Goal: Task Accomplishment & Management: Manage account settings

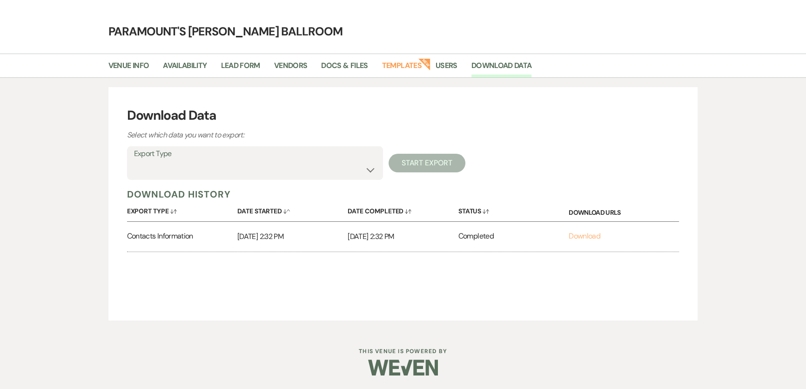
scroll to position [23, 0]
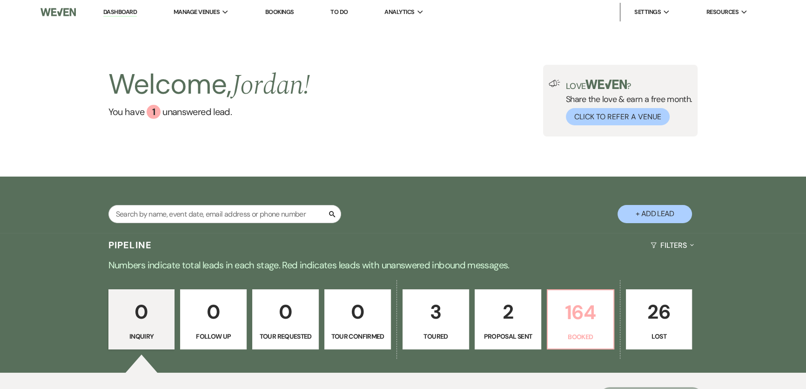
click at [563, 304] on p "164" at bounding box center [581, 312] width 54 height 31
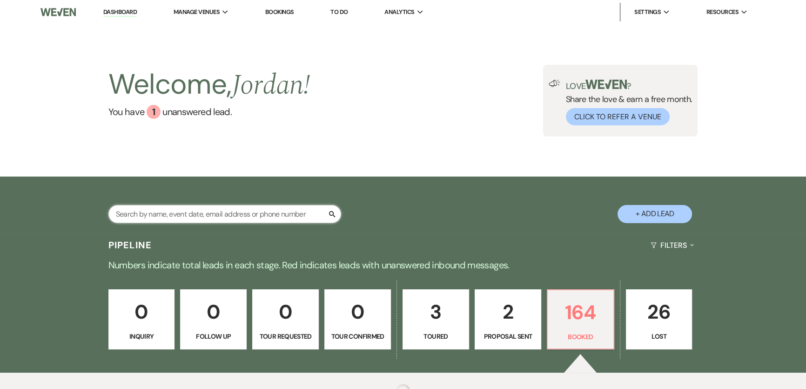
click at [272, 217] on input "text" at bounding box center [224, 214] width 233 height 18
type input "perino"
click at [396, 239] on div "Pipeline Filters Expand" at bounding box center [403, 245] width 670 height 25
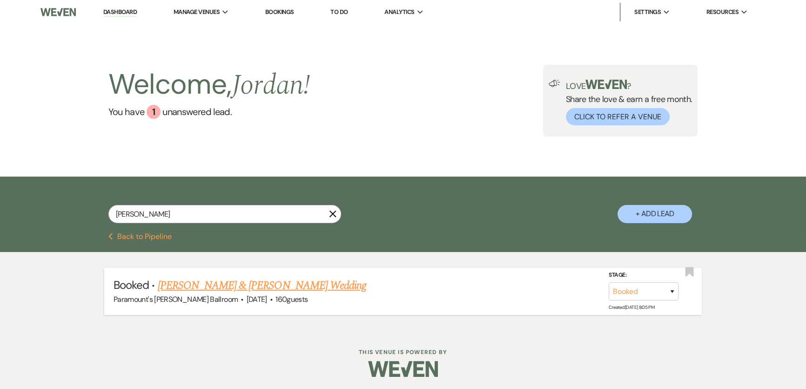
click at [281, 278] on link "Amy Perino & Orlando Lara's Wedding" at bounding box center [262, 285] width 209 height 17
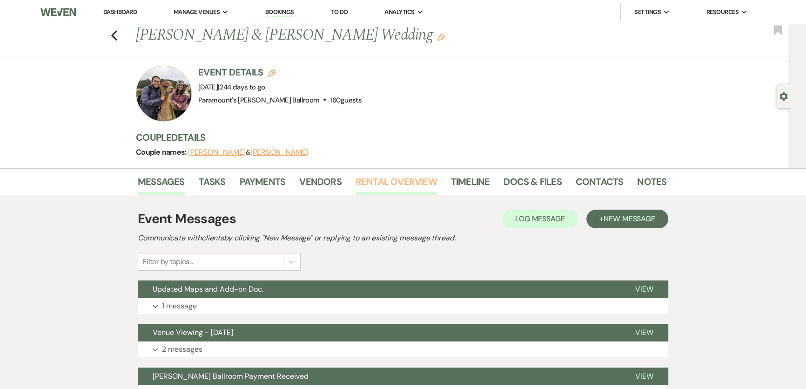
click at [365, 177] on link "Rental Overview" at bounding box center [396, 184] width 81 height 20
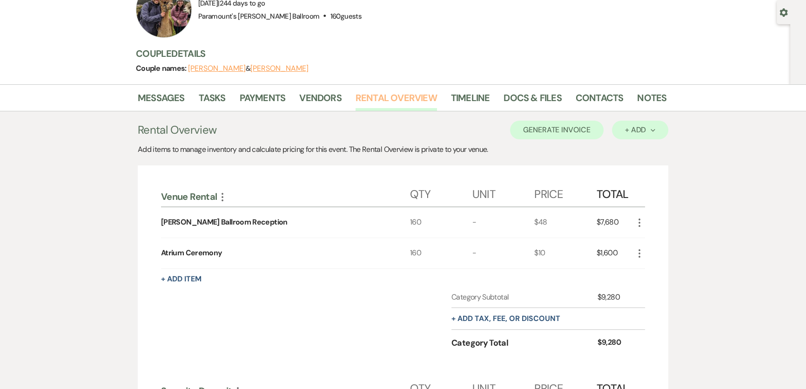
scroll to position [84, 0]
click at [625, 126] on div "+ Add Next" at bounding box center [640, 129] width 30 height 7
click at [636, 145] on button "Item" at bounding box center [635, 150] width 47 height 14
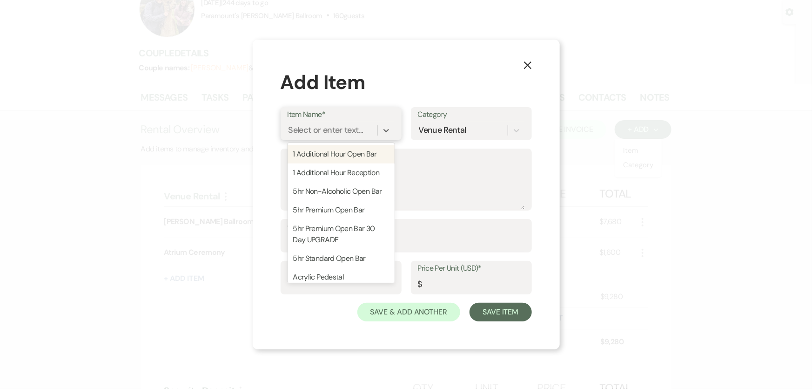
click at [338, 130] on div "Select or enter text..." at bounding box center [326, 130] width 75 height 13
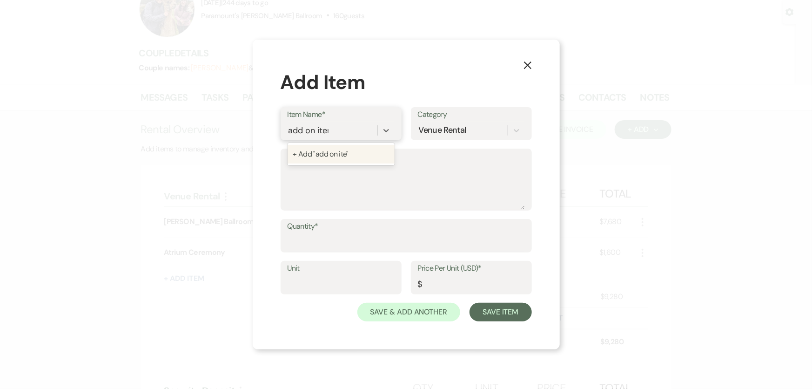
type input "add on items"
type input "1"
click at [468, 287] on input "Price Per Unit (USD)*" at bounding box center [471, 284] width 107 height 18
type input "750"
click at [392, 186] on textarea "Description" at bounding box center [406, 186] width 237 height 47
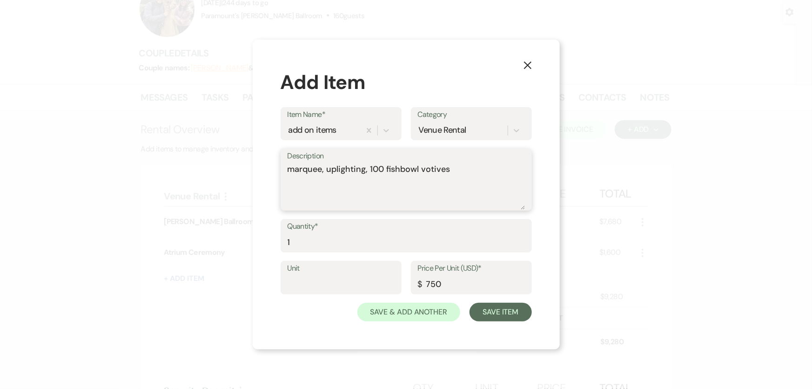
drag, startPoint x: 326, startPoint y: 168, endPoint x: 365, endPoint y: 169, distance: 38.2
click at [365, 169] on textarea "marquee, uplighting, 100 fishbowl votives" at bounding box center [406, 186] width 237 height 47
type textarea "marquee, wooden arch, 100 fishbowl votives"
click at [516, 310] on button "Save Item" at bounding box center [501, 312] width 62 height 19
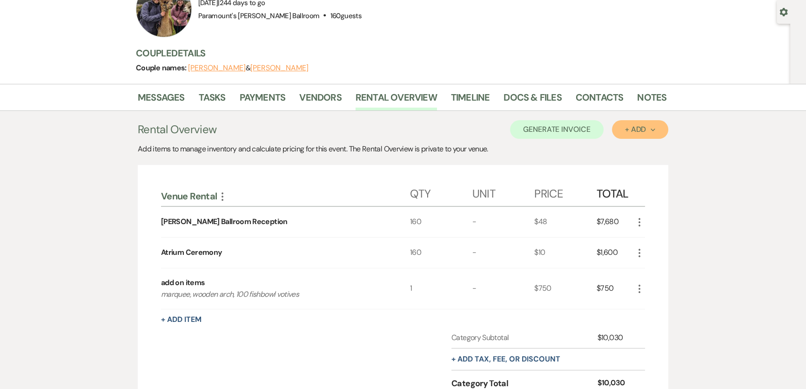
click at [628, 127] on div "+ Add Next" at bounding box center [640, 129] width 30 height 7
click at [636, 144] on button "Item" at bounding box center [635, 150] width 47 height 14
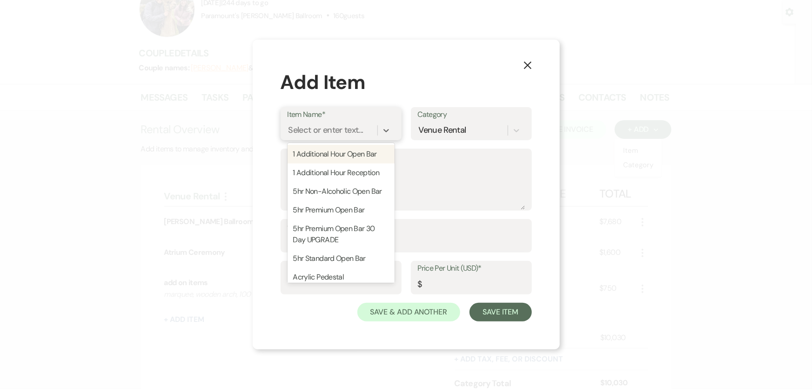
click at [349, 130] on div "Select or enter text..." at bounding box center [326, 130] width 75 height 13
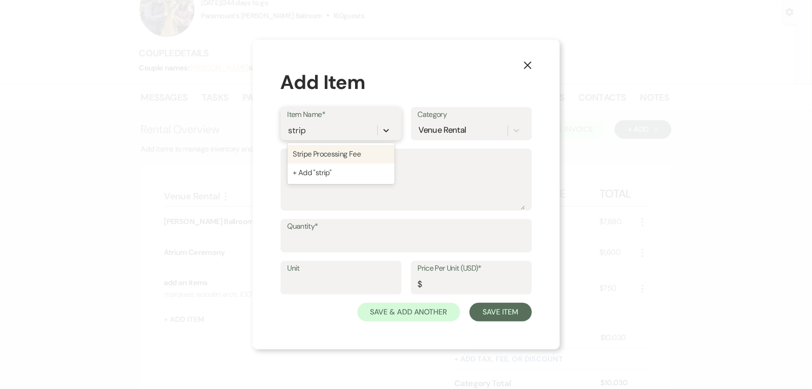
type input "stripe"
type textarea "2.95% of the total due + $0.30 for each transaction"
type input "0"
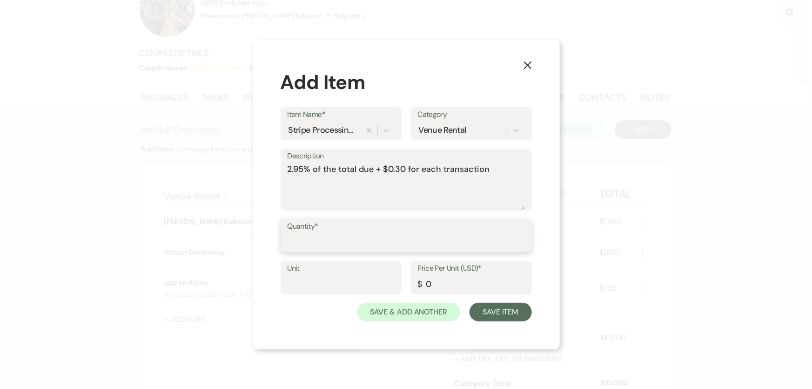
click at [398, 237] on input "Quantity*" at bounding box center [406, 242] width 237 height 18
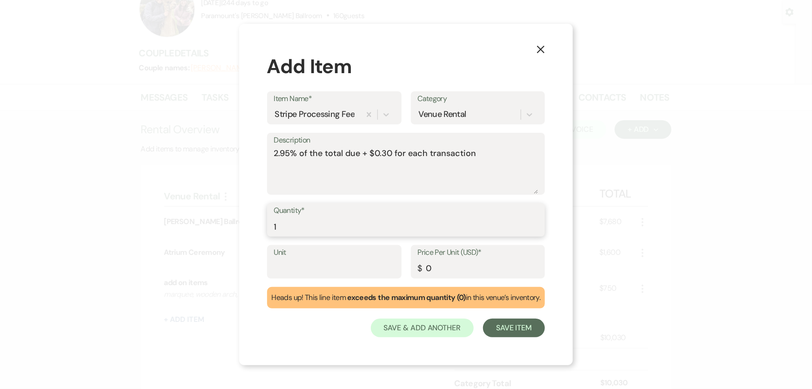
type input "1"
drag, startPoint x: 440, startPoint y: 267, endPoint x: 396, endPoint y: 269, distance: 43.8
click at [396, 269] on div "Unit Price Per Unit (USD)* $ 0" at bounding box center [406, 266] width 278 height 42
type input "22.43"
click at [522, 332] on button "Save Item" at bounding box center [514, 327] width 62 height 19
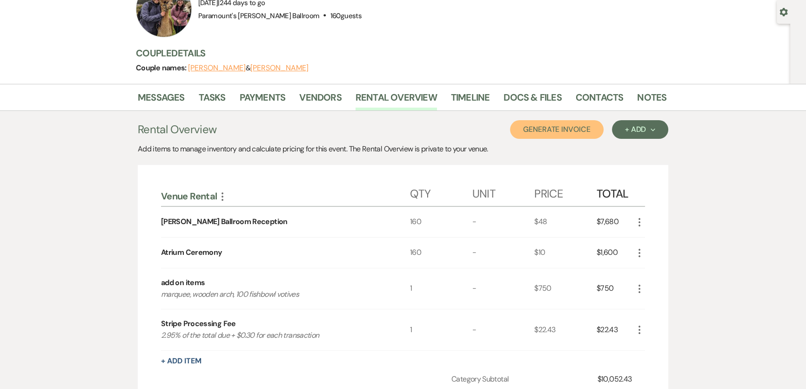
click at [555, 125] on button "Generate Invoice" at bounding box center [557, 129] width 94 height 19
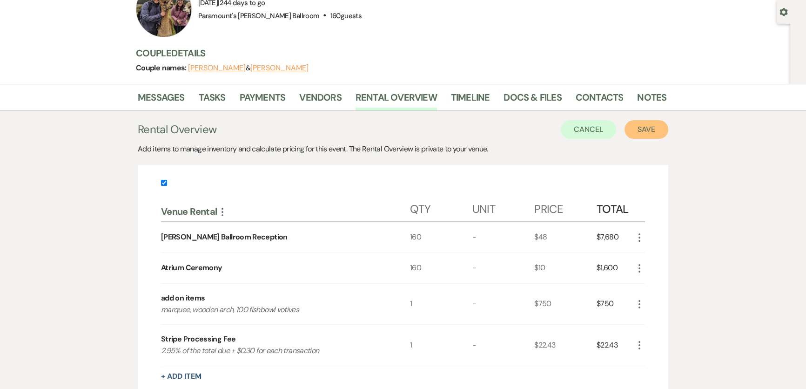
click at [652, 129] on button "Save" at bounding box center [647, 129] width 44 height 19
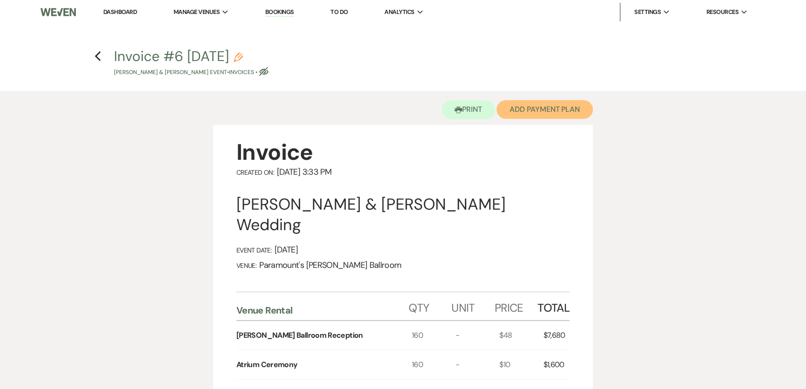
click at [558, 114] on button "Add Payment Plan" at bounding box center [545, 109] width 96 height 19
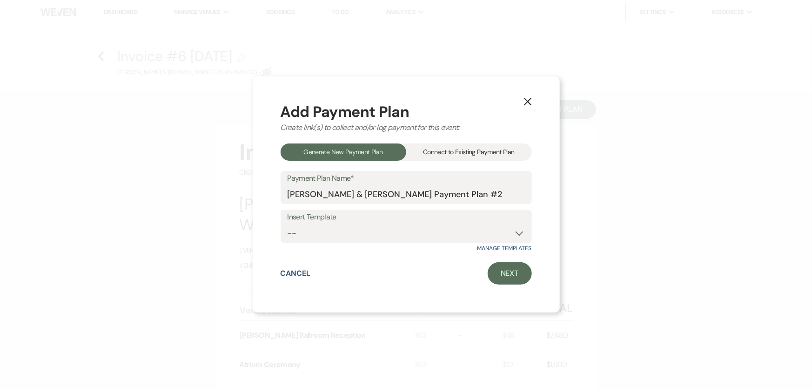
click at [454, 153] on div "Connect to Existing Payment Plan" at bounding box center [469, 151] width 126 height 17
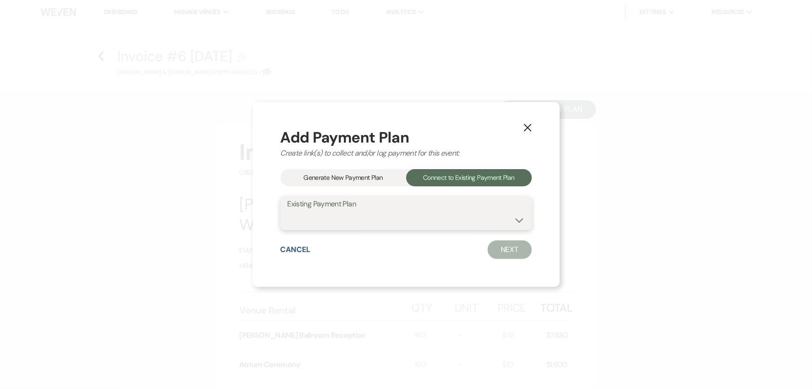
drag, startPoint x: 426, startPoint y: 218, endPoint x: 423, endPoint y: 226, distance: 8.4
click at [426, 218] on select "Orlando Lara & Amy Perino's Payment Plan #1" at bounding box center [406, 220] width 237 height 18
select select "10948"
click at [288, 211] on select "Orlando Lara & Amy Perino's Payment Plan #1" at bounding box center [406, 220] width 237 height 18
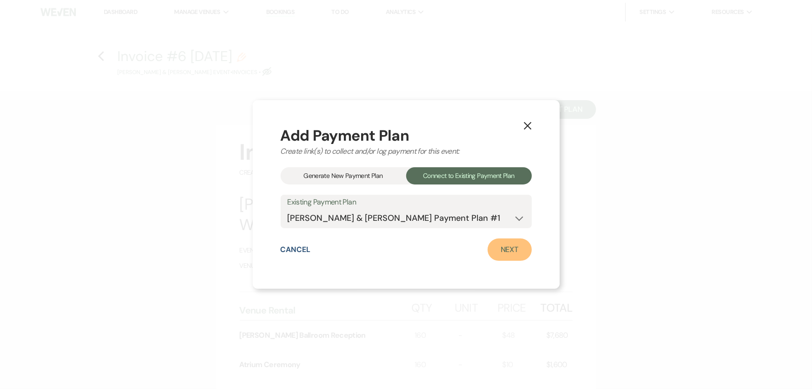
click at [498, 245] on link "Next" at bounding box center [510, 249] width 44 height 22
select select "27465"
select select "1"
select select "true"
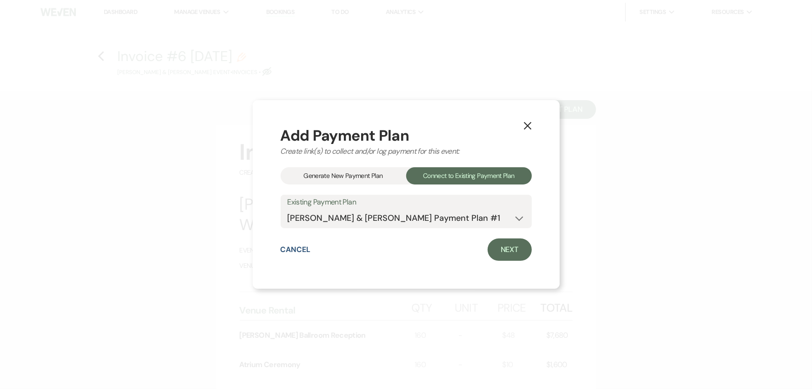
select select "1"
select select "2"
select select "flat"
select select "true"
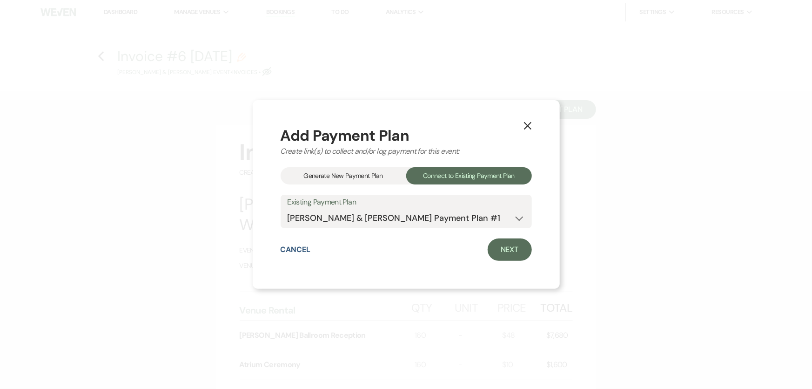
select select "client"
select select "weeks"
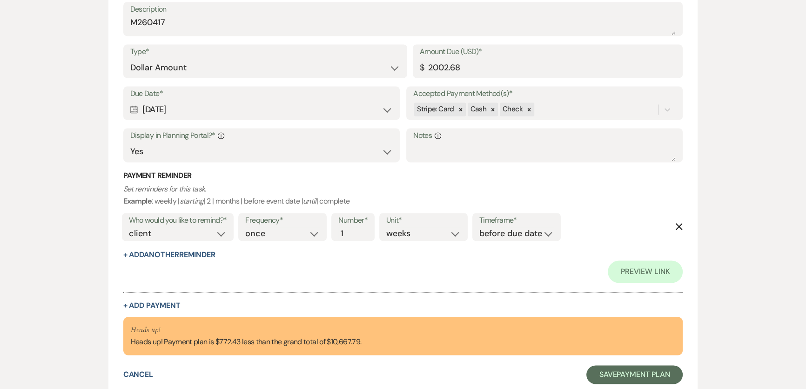
scroll to position [1798, 0]
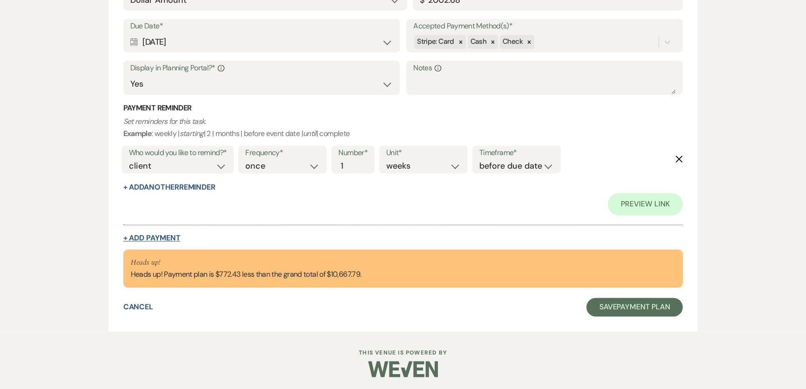
click at [142, 234] on button "+ Add Payment" at bounding box center [151, 237] width 57 height 7
select select "2"
select select "flat"
select select "true"
select select "client"
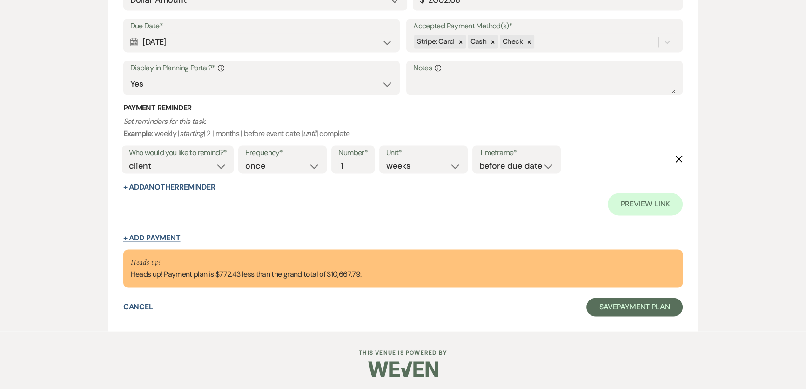
select select "weeks"
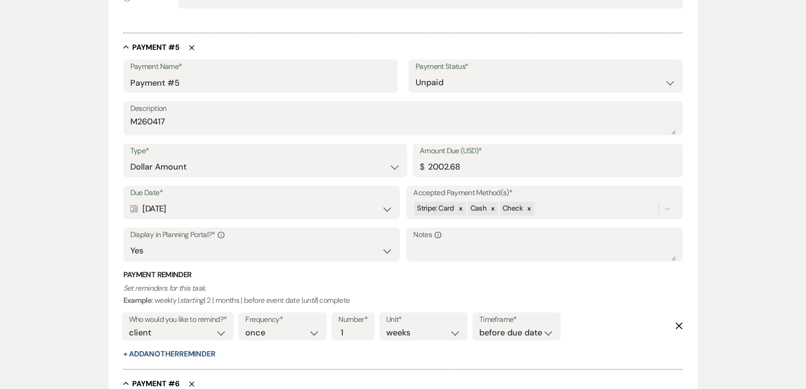
scroll to position [1497, 0]
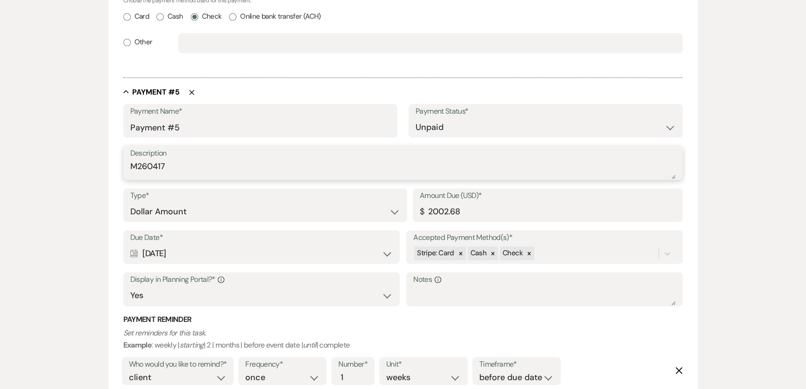
drag, startPoint x: 192, startPoint y: 170, endPoint x: 98, endPoint y: 167, distance: 94.6
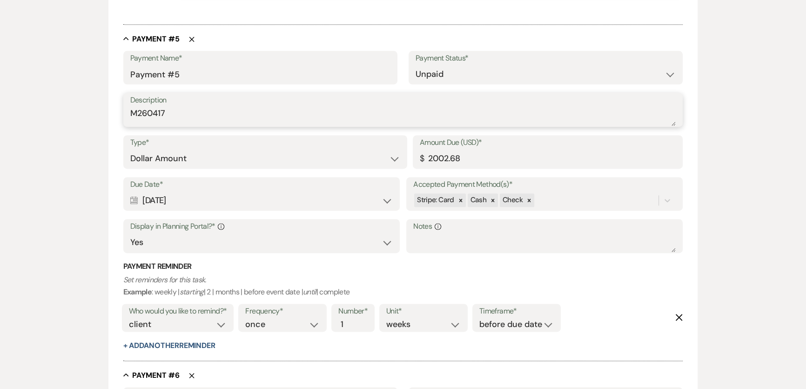
scroll to position [1794, 0]
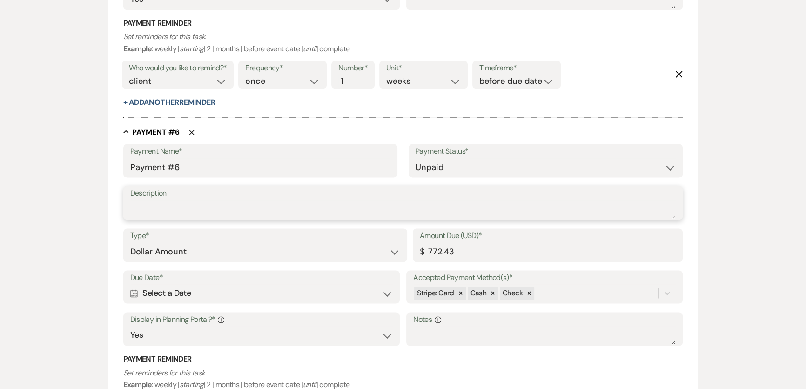
click at [233, 205] on textarea "Description" at bounding box center [403, 209] width 546 height 19
paste textarea "M260417"
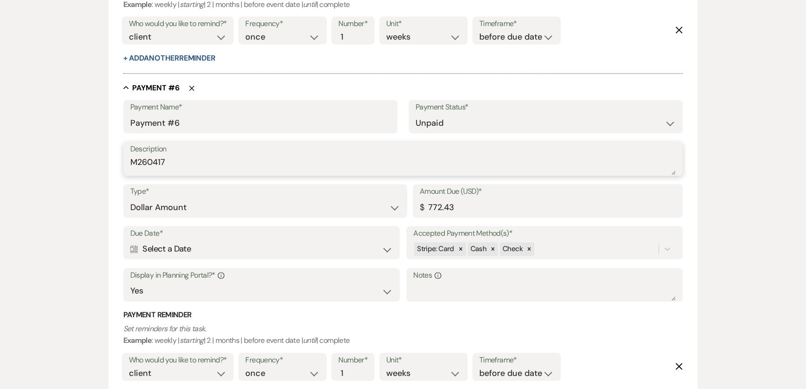
scroll to position [1878, 0]
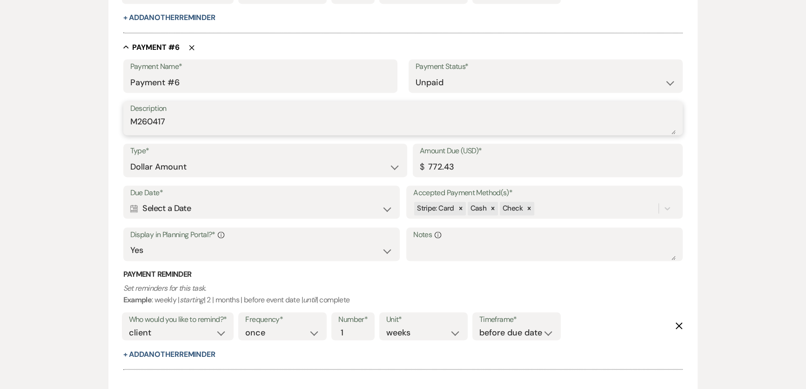
type textarea "M260417"
click at [224, 216] on div "Due Date* Calendar Select a Date Expand" at bounding box center [261, 202] width 277 height 34
click at [228, 207] on div "Calendar Select a Date Expand" at bounding box center [261, 208] width 263 height 18
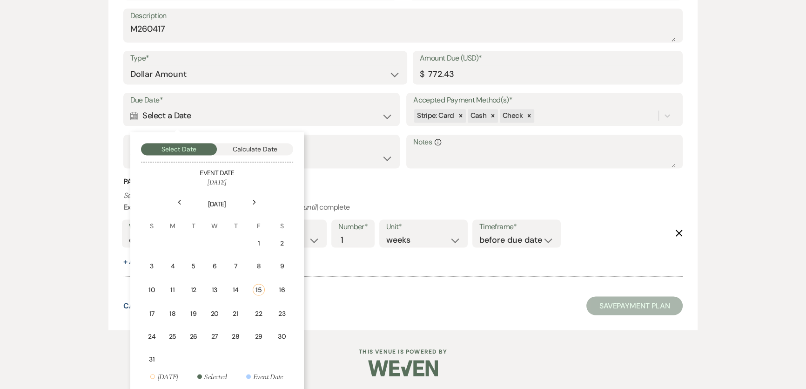
click at [176, 204] on div "Previous" at bounding box center [179, 202] width 15 height 15
click at [179, 201] on use at bounding box center [179, 203] width 3 height 5
click at [252, 203] on icon "Next" at bounding box center [254, 204] width 5 height 6
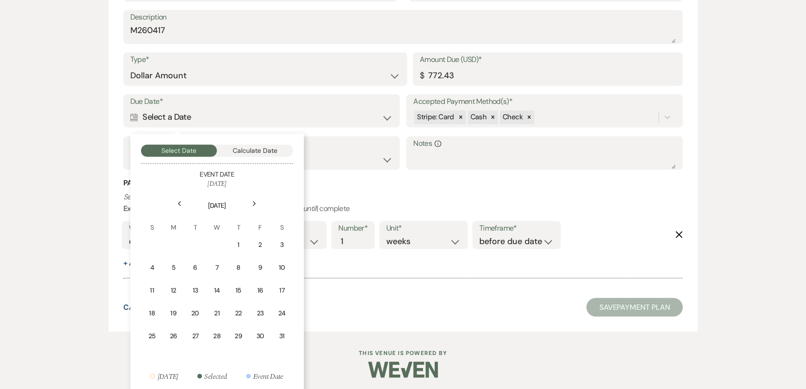
click at [253, 203] on icon "Next" at bounding box center [254, 204] width 5 height 6
click at [258, 203] on div "Next" at bounding box center [254, 202] width 15 height 15
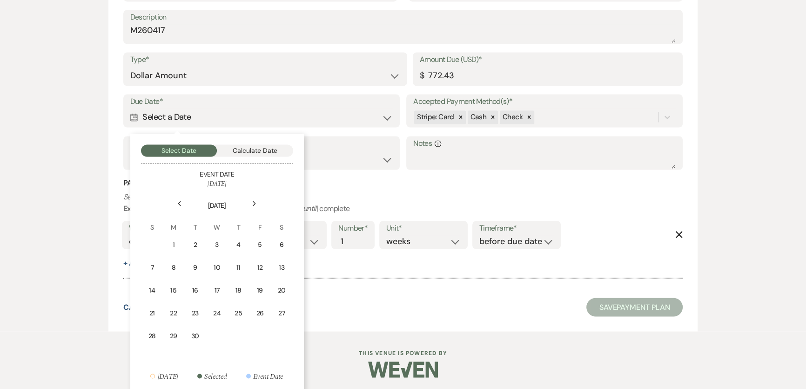
click at [254, 202] on icon "Next" at bounding box center [254, 204] width 5 height 6
click at [257, 289] on div "16" at bounding box center [260, 290] width 9 height 10
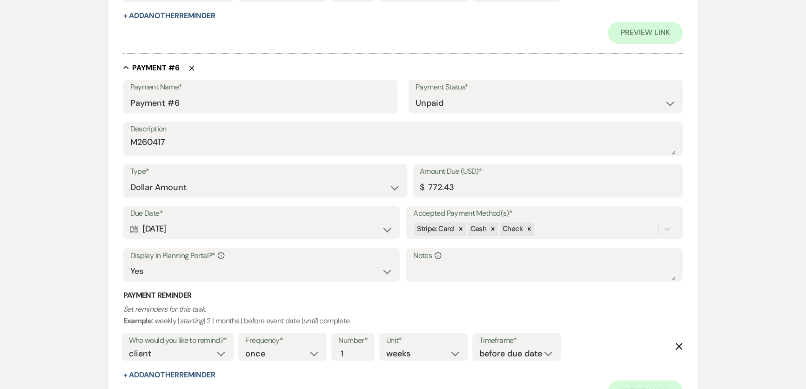
scroll to position [2083, 0]
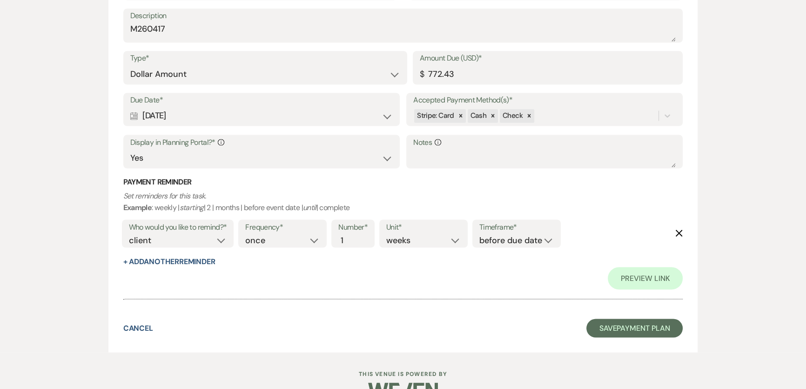
click at [265, 180] on h3 "Payment Reminder" at bounding box center [403, 181] width 560 height 10
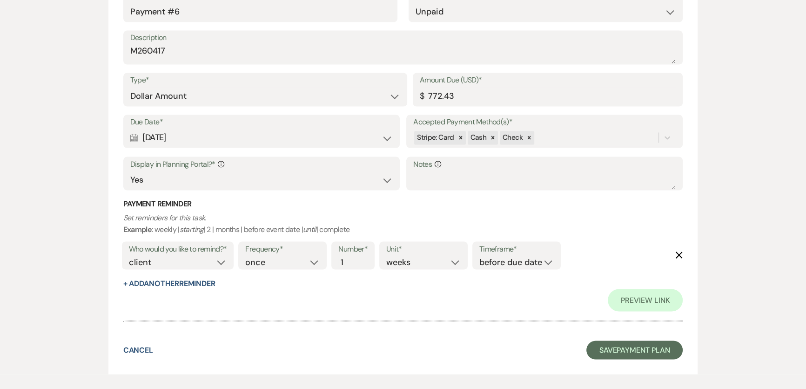
scroll to position [2040, 0]
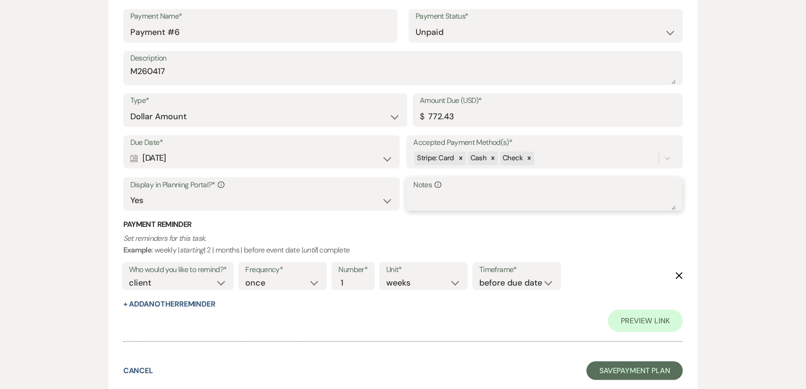
click at [455, 196] on textarea "Notes Info" at bounding box center [544, 200] width 263 height 19
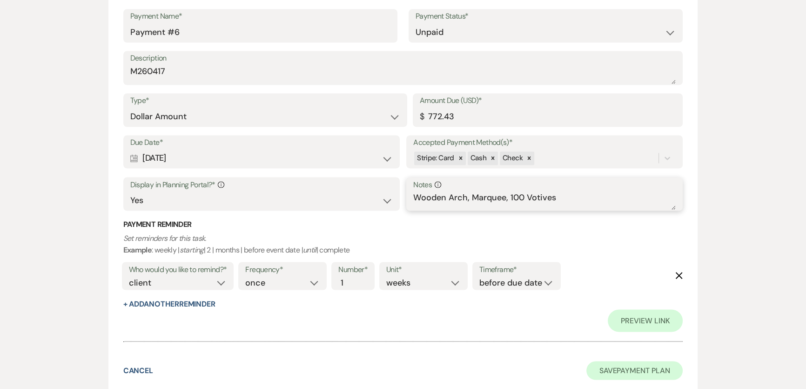
type textarea "Wooden Arch, Marquee, 100 Votives"
click at [641, 369] on button "Save Payment Plan" at bounding box center [635, 370] width 97 height 19
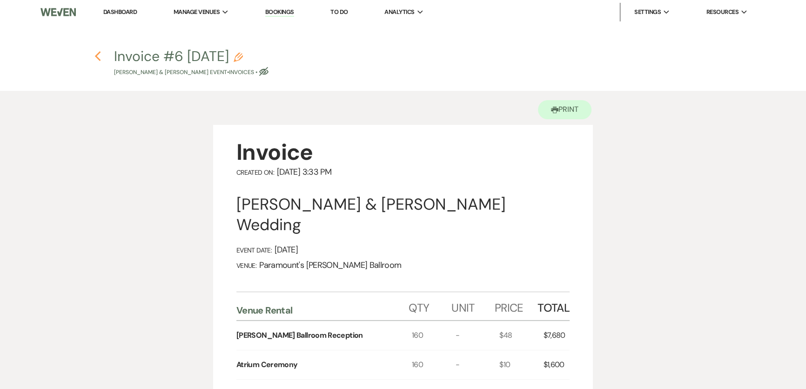
click at [100, 52] on use "button" at bounding box center [98, 56] width 6 height 10
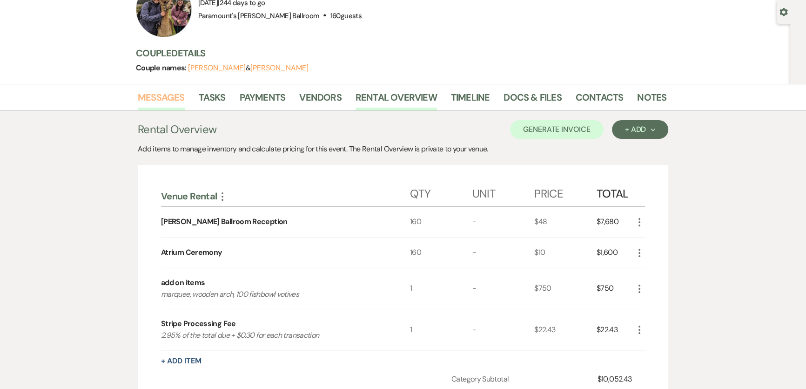
click at [162, 102] on link "Messages" at bounding box center [161, 100] width 47 height 20
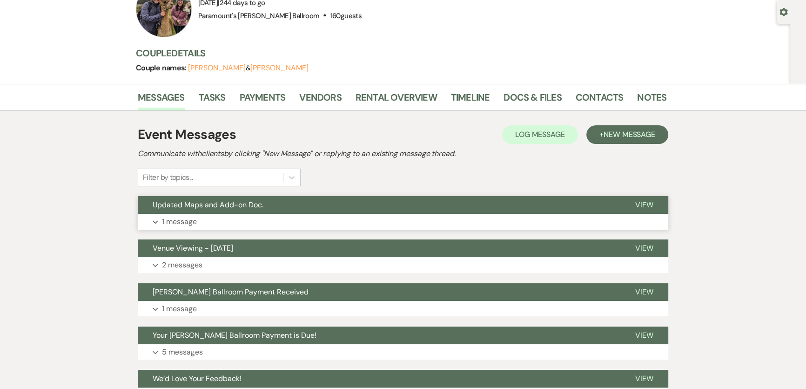
click at [317, 228] on button "Expand 1 message" at bounding box center [403, 222] width 531 height 16
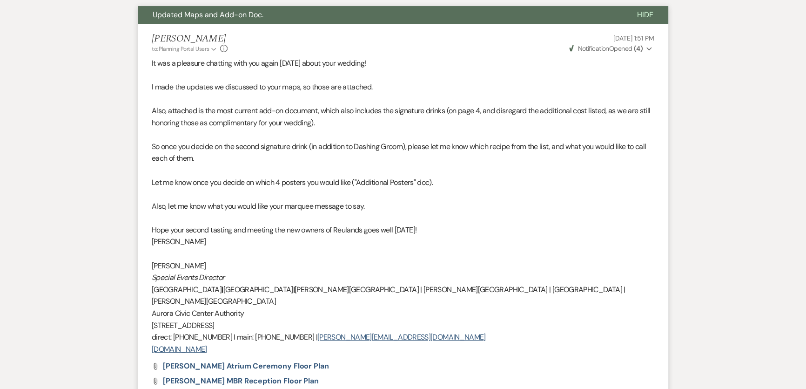
scroll to position [254, 0]
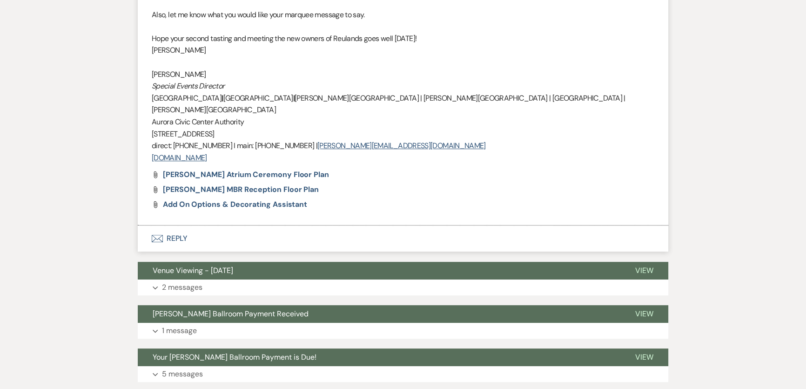
click at [190, 227] on button "Envelope Reply" at bounding box center [403, 238] width 531 height 26
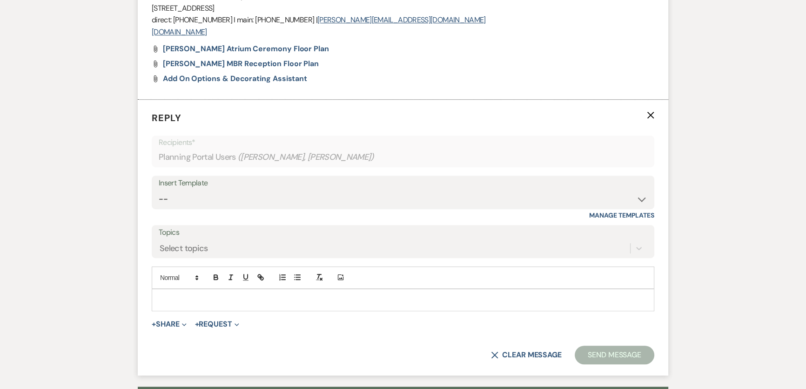
scroll to position [597, 0]
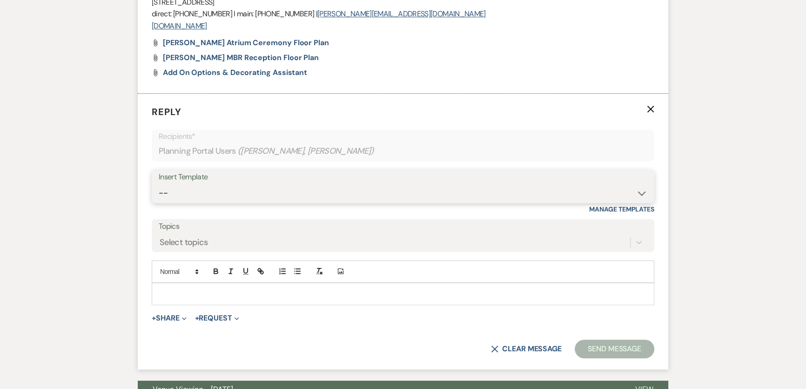
click at [194, 188] on select "--" at bounding box center [403, 193] width 489 height 18
select select "1491"
click at [159, 184] on select "-- Weven Planning Portal Introduction (Booked Events) 6 Month Consultation 9 Mo…" at bounding box center [403, 193] width 489 height 18
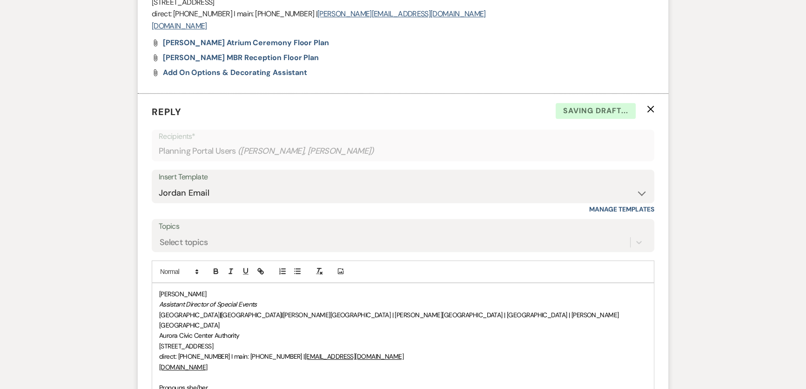
click at [155, 283] on div "Jordan Scherpe-Lencioni Assistant Director of Special Events Paramount Theatre …" at bounding box center [403, 346] width 502 height 126
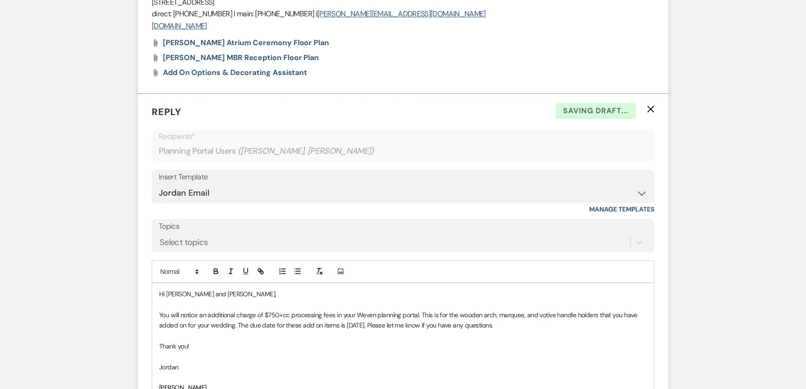
click at [313, 311] on p "You will notice an additional charge of $750+cc processing fees in your Weven p…" at bounding box center [403, 320] width 488 height 21
click at [315, 312] on p "You will notice an additional charge of $750+cc processing fees in your Weven p…" at bounding box center [403, 320] width 488 height 21
click at [250, 312] on p "You will notice an additional charge of $750+cc processing fees in your Weven p…" at bounding box center [403, 320] width 488 height 21
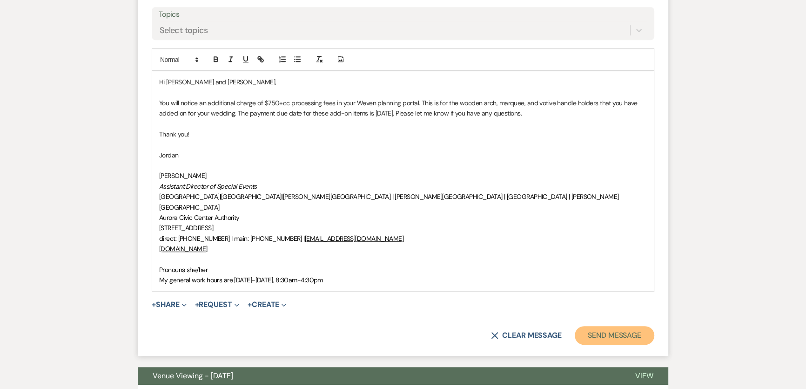
click at [598, 326] on button "Send Message" at bounding box center [615, 335] width 80 height 19
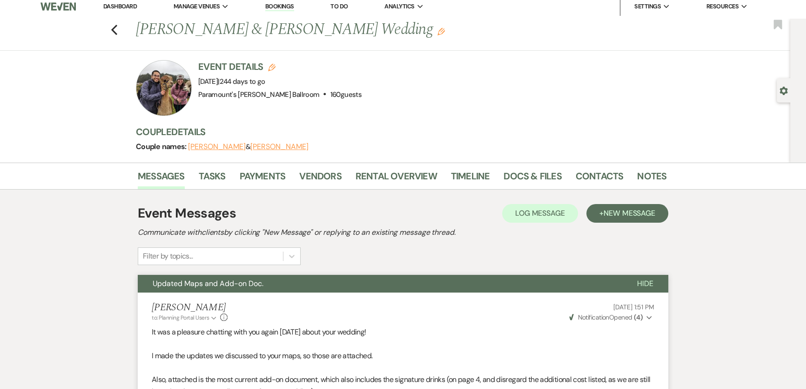
scroll to position [0, 0]
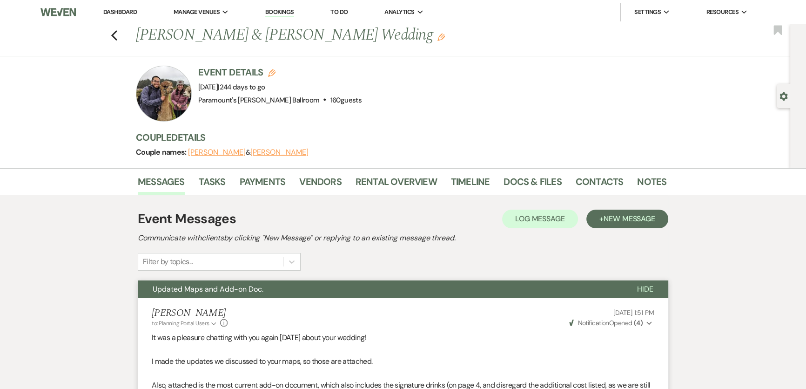
click at [112, 9] on link "Dashboard" at bounding box center [120, 12] width 34 height 8
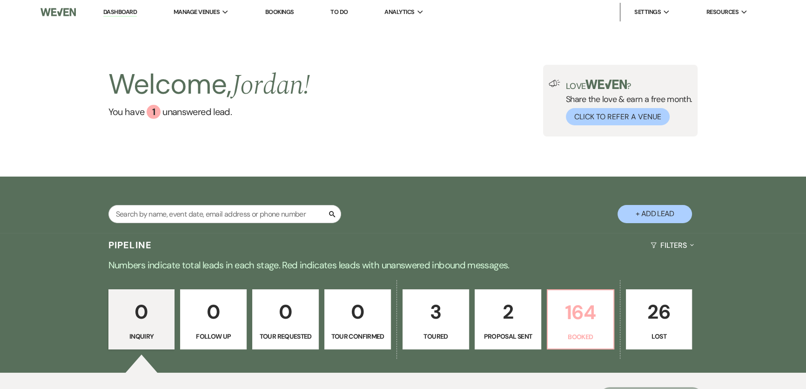
click at [550, 334] on link "164 Booked" at bounding box center [581, 319] width 68 height 61
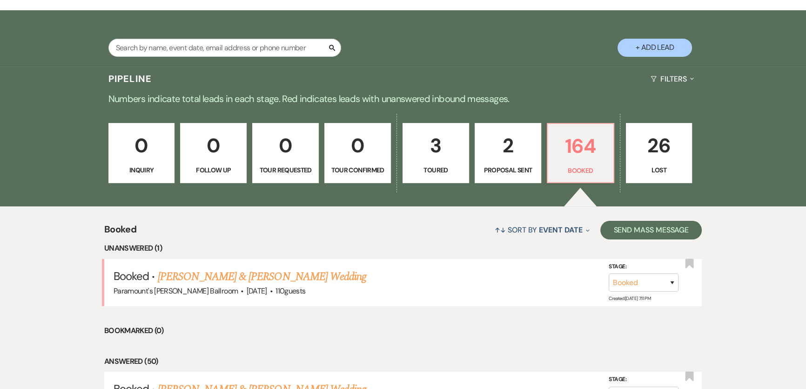
scroll to position [417, 0]
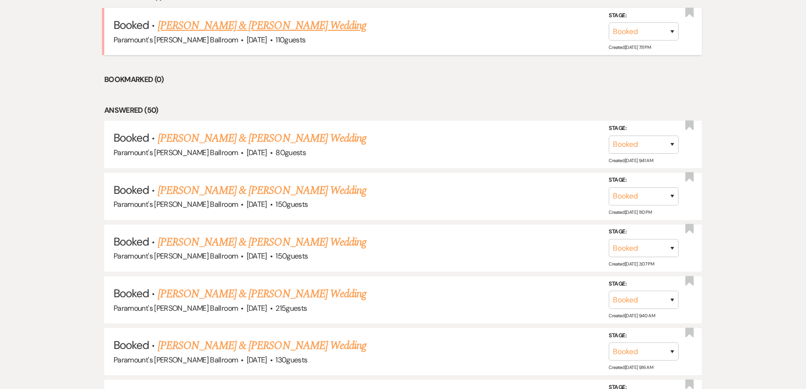
click at [230, 22] on link "Breanna Jelinsky & Louis Jelinsky's Wedding" at bounding box center [262, 25] width 209 height 17
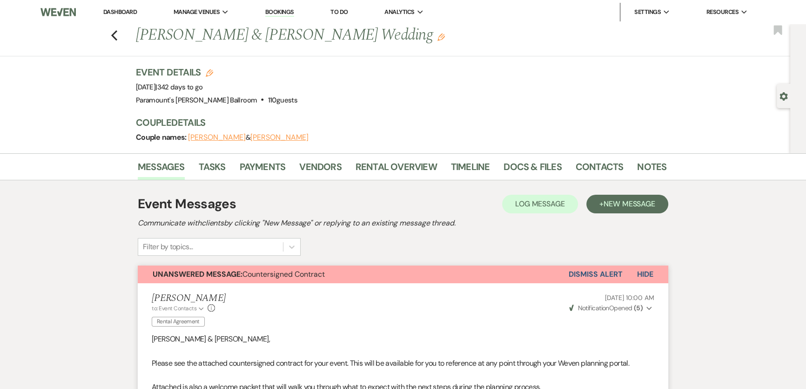
click at [595, 270] on button "Dismiss Alert" at bounding box center [596, 274] width 54 height 18
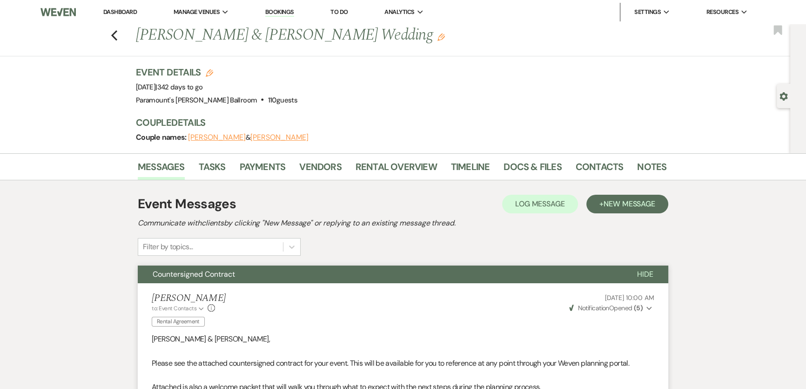
click at [123, 12] on link "Dashboard" at bounding box center [120, 12] width 34 height 8
